Goal: Task Accomplishment & Management: Manage account settings

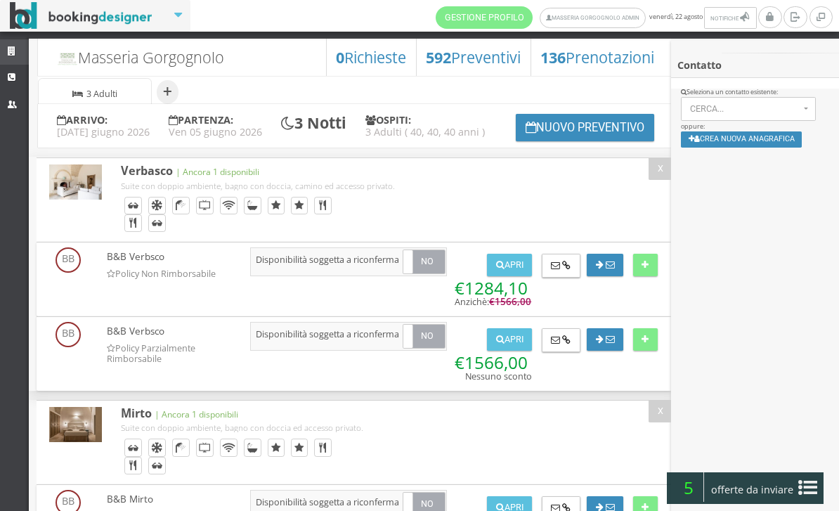
click at [13, 51] on icon at bounding box center [13, 51] width 11 height 9
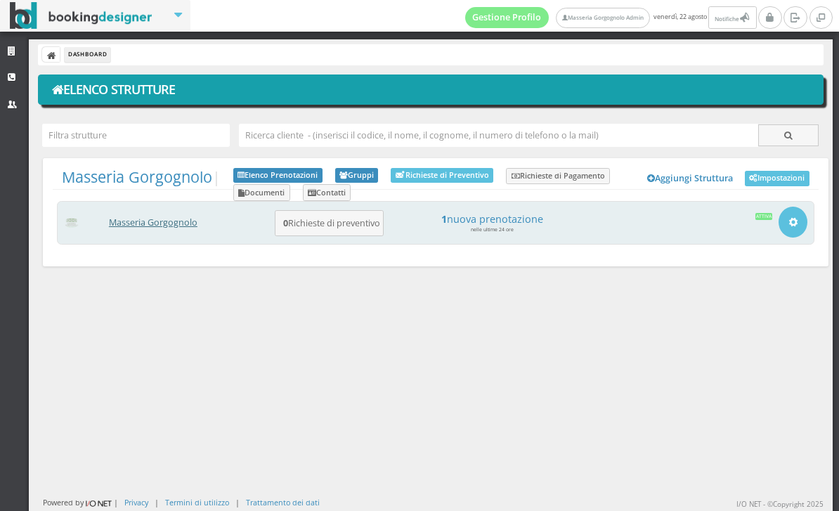
click at [156, 221] on link "Masseria Gorgognolo" at bounding box center [153, 223] width 89 height 12
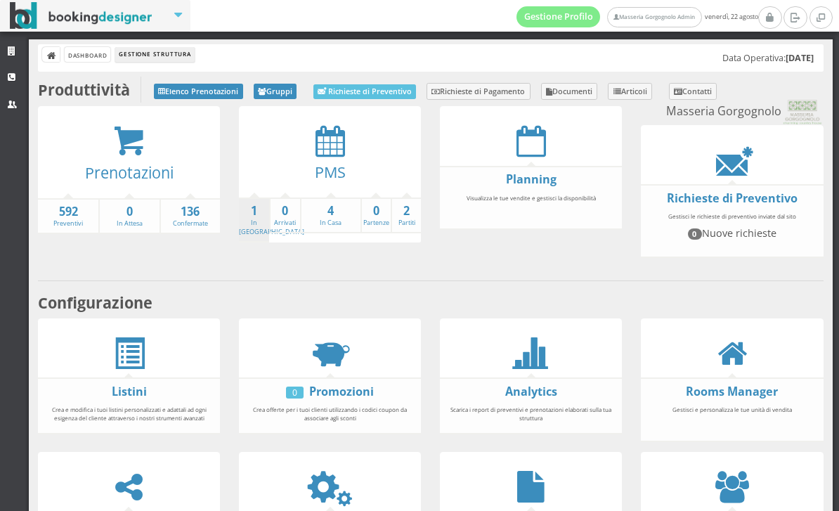
click at [249, 231] on li "1 In Arrivo" at bounding box center [254, 221] width 30 height 46
click at [256, 221] on link "1 In Arrivo" at bounding box center [271, 219] width 65 height 33
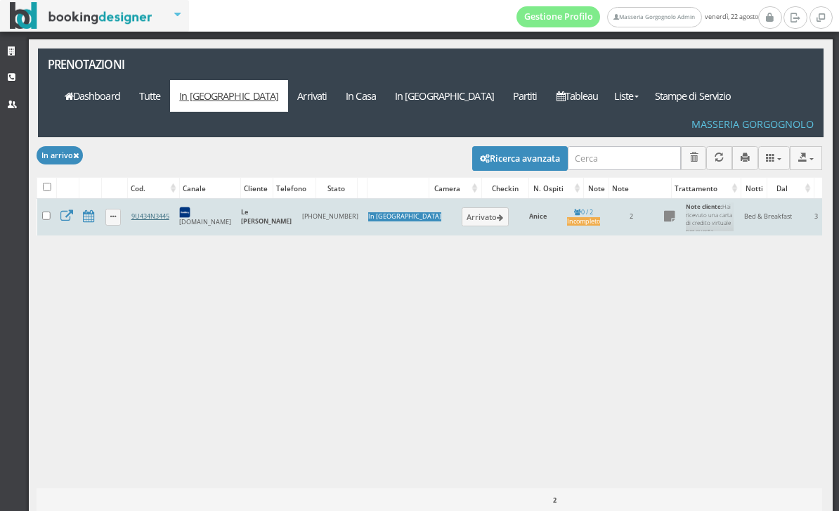
click at [165, 212] on link "9U434N3445" at bounding box center [150, 216] width 38 height 9
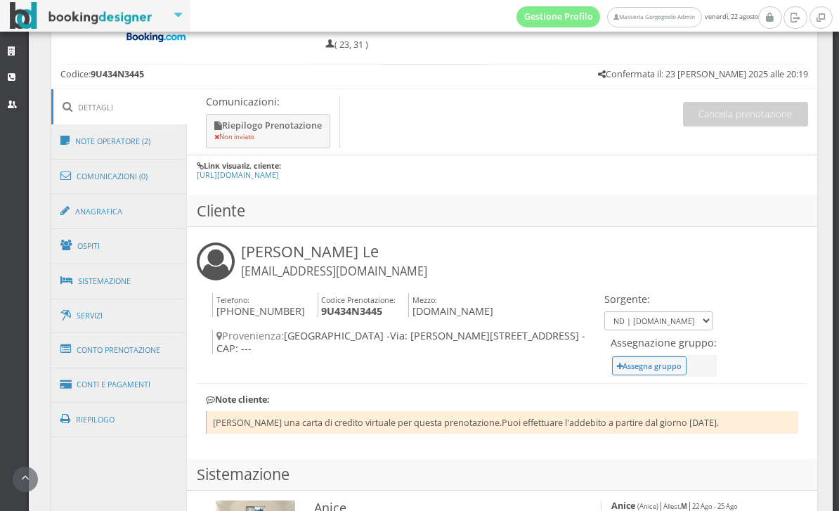
scroll to position [775, 0]
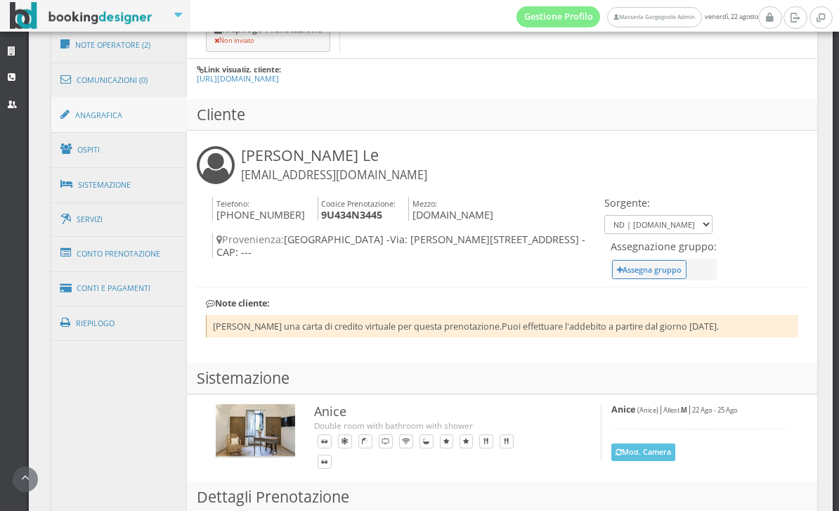
click at [124, 114] on link "Anagrafica" at bounding box center [119, 115] width 136 height 37
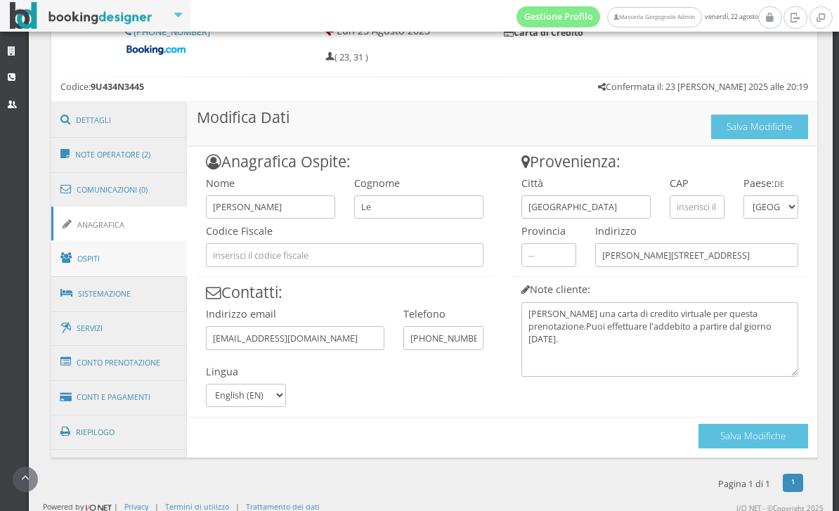
click at [152, 264] on link "Ospiti" at bounding box center [119, 258] width 136 height 37
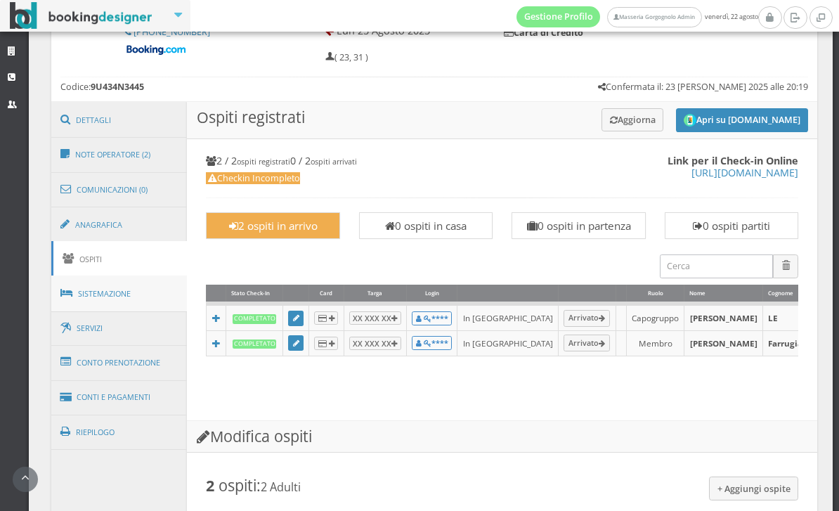
click at [150, 277] on link "Sistemazione" at bounding box center [119, 294] width 136 height 37
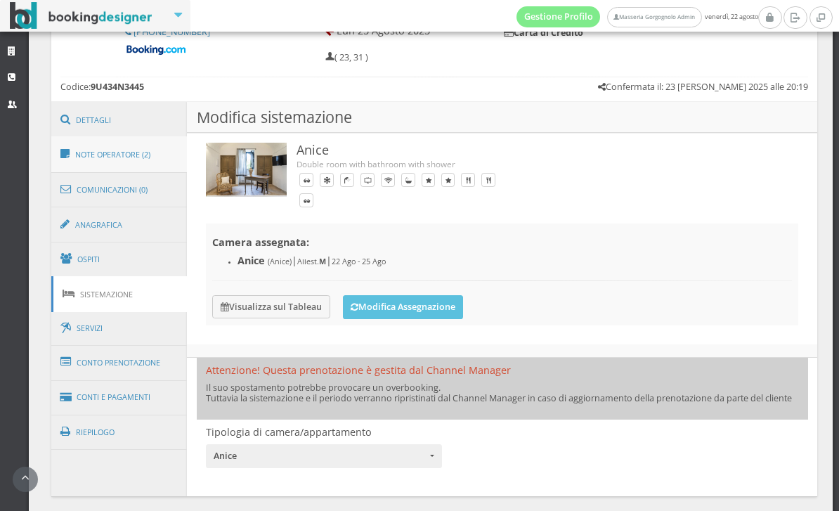
click at [164, 150] on link "Note Operatore (2)" at bounding box center [119, 154] width 136 height 37
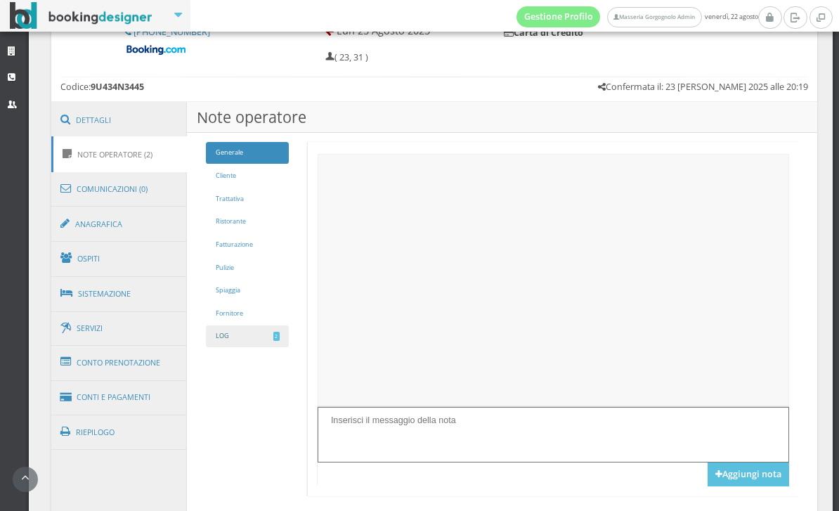
click at [255, 342] on link "LOG 2" at bounding box center [247, 336] width 83 height 22
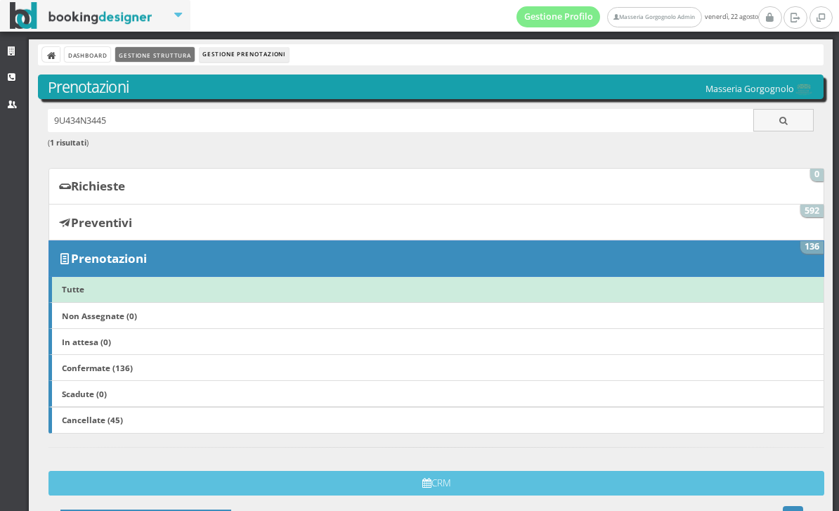
scroll to position [0, 0]
click at [174, 56] on link "Gestione Struttura" at bounding box center [154, 54] width 79 height 15
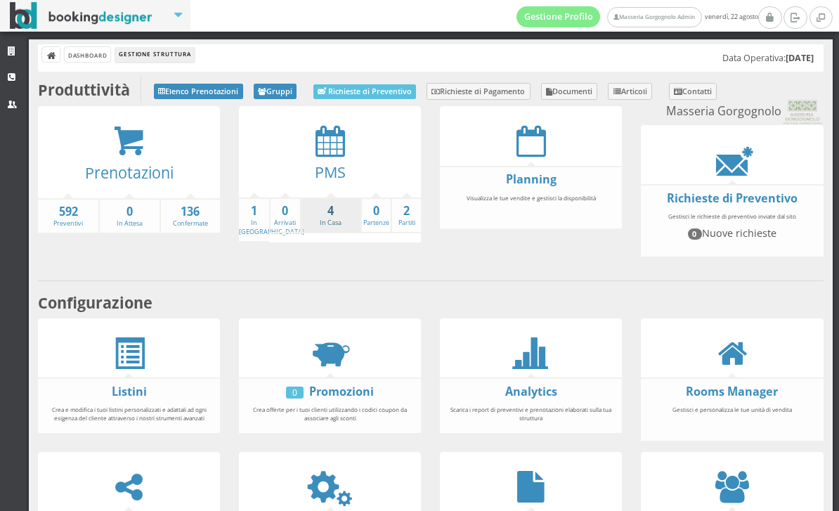
click at [324, 218] on link "4 In Casa" at bounding box center [331, 215] width 59 height 25
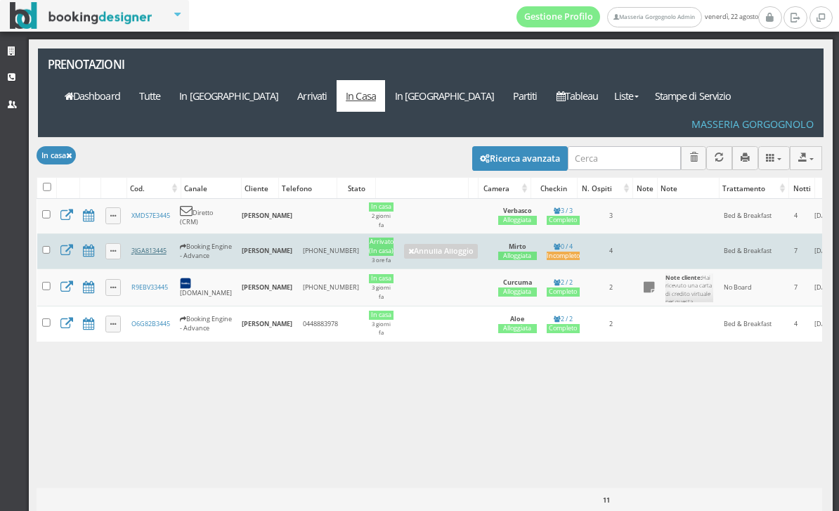
click at [150, 246] on link "3JGA813445" at bounding box center [148, 250] width 35 height 9
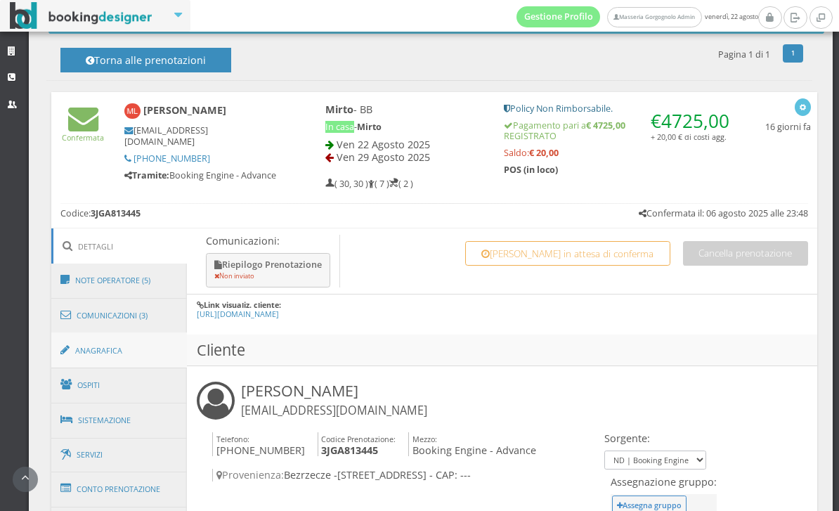
scroll to position [598, 0]
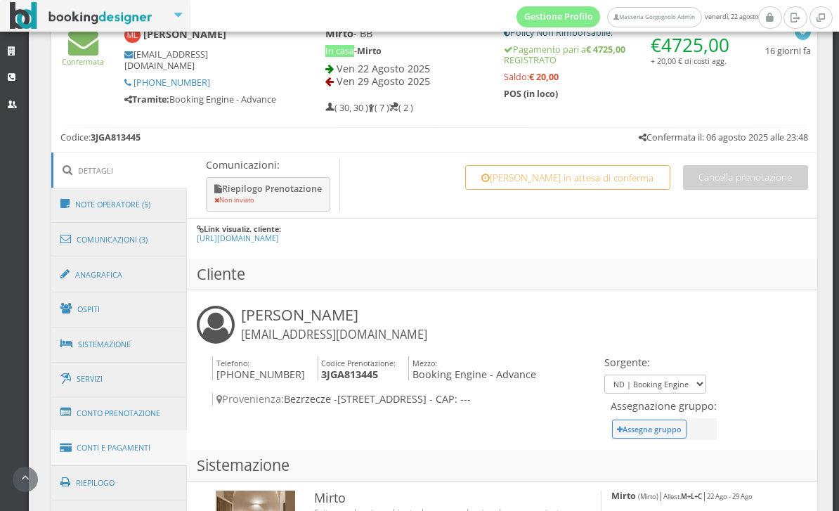
click at [141, 433] on link "Conti e Pagamenti" at bounding box center [119, 448] width 136 height 36
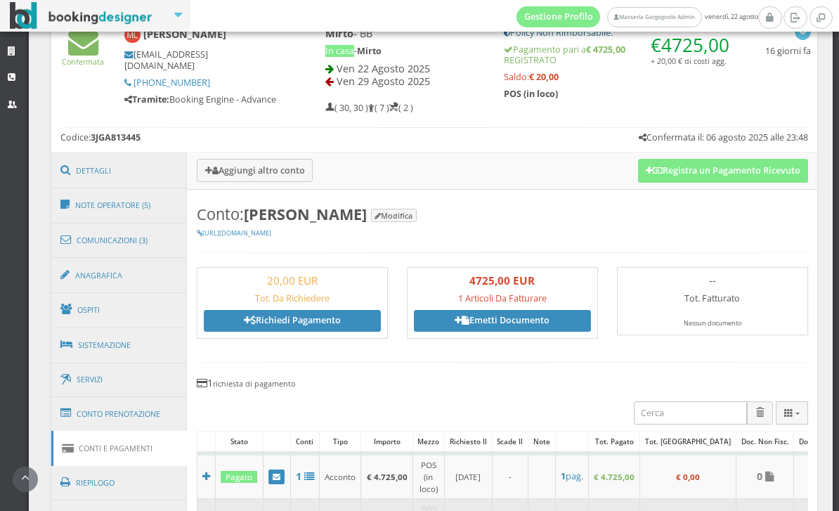
scroll to position [748, 0]
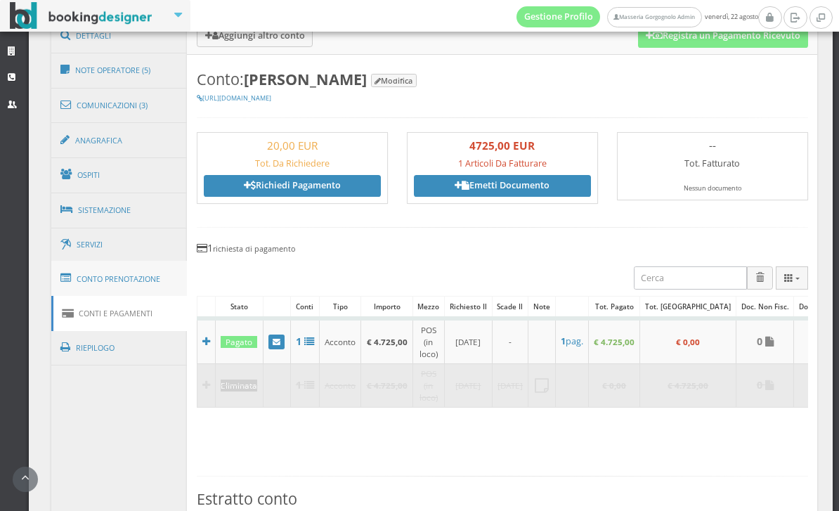
click at [132, 281] on link "Conto Prenotazione" at bounding box center [119, 279] width 136 height 37
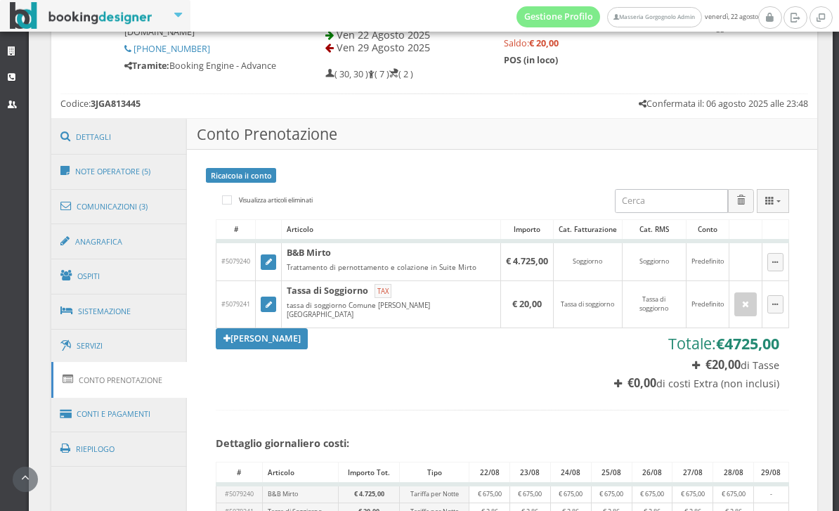
scroll to position [767, 0]
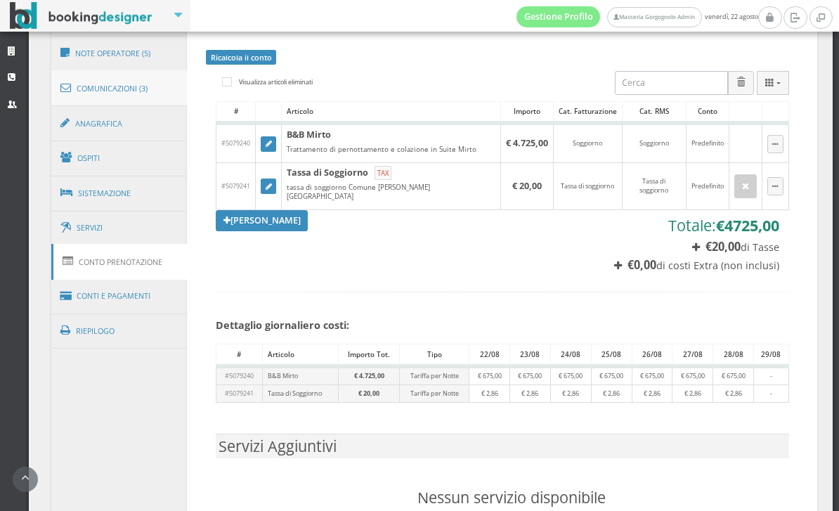
click at [162, 77] on link "Comunicazioni (3)" at bounding box center [119, 88] width 136 height 37
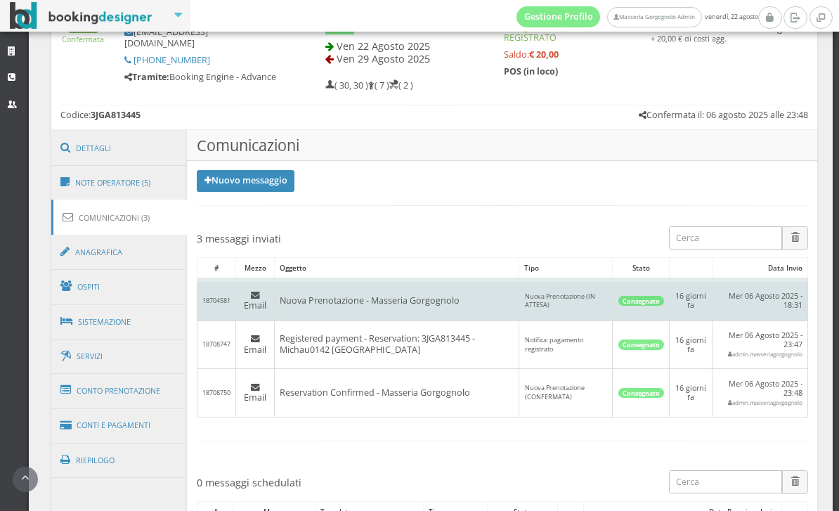
scroll to position [595, 0]
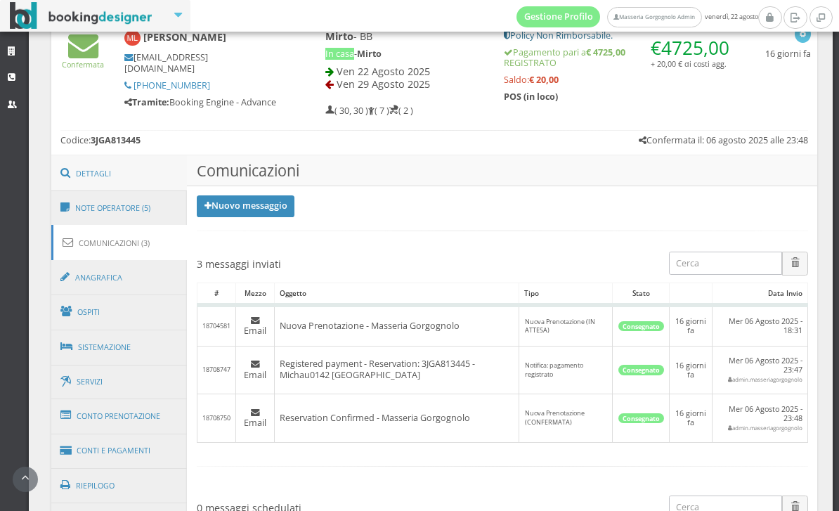
click at [141, 181] on link "Dettagli" at bounding box center [119, 173] width 136 height 37
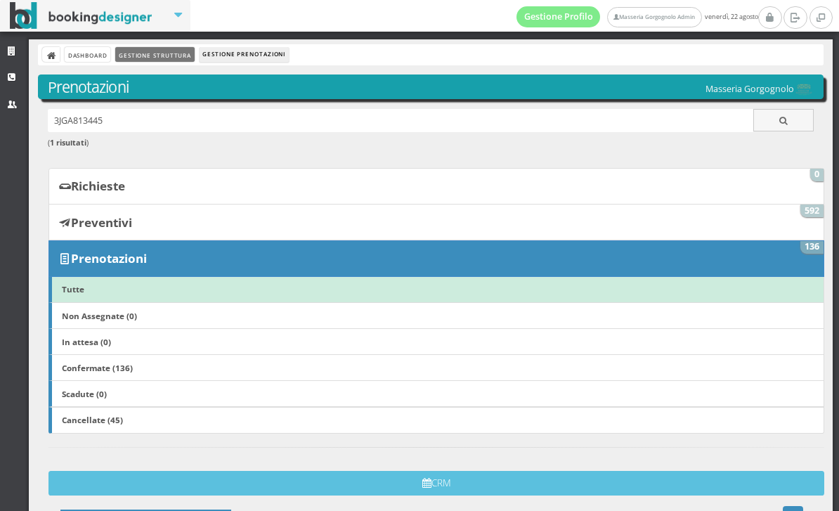
scroll to position [0, 0]
click at [155, 58] on link "Gestione Struttura" at bounding box center [154, 54] width 79 height 15
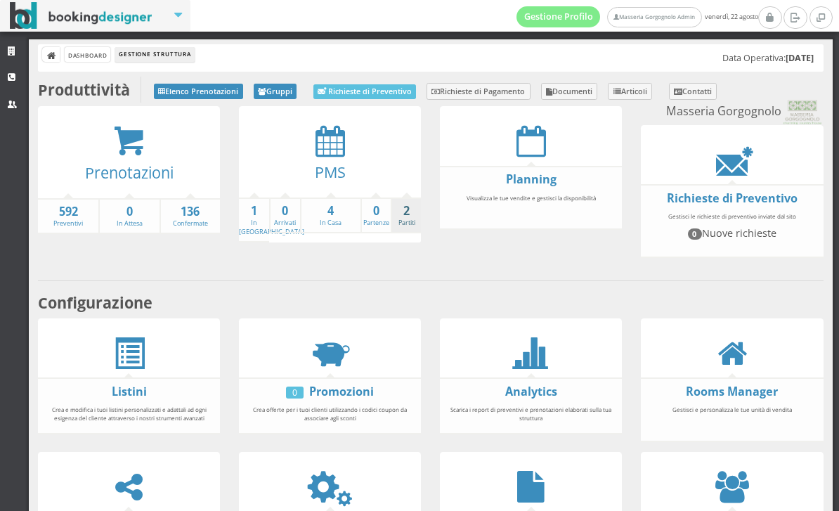
click at [401, 225] on link "2 Partiti" at bounding box center [406, 215] width 29 height 25
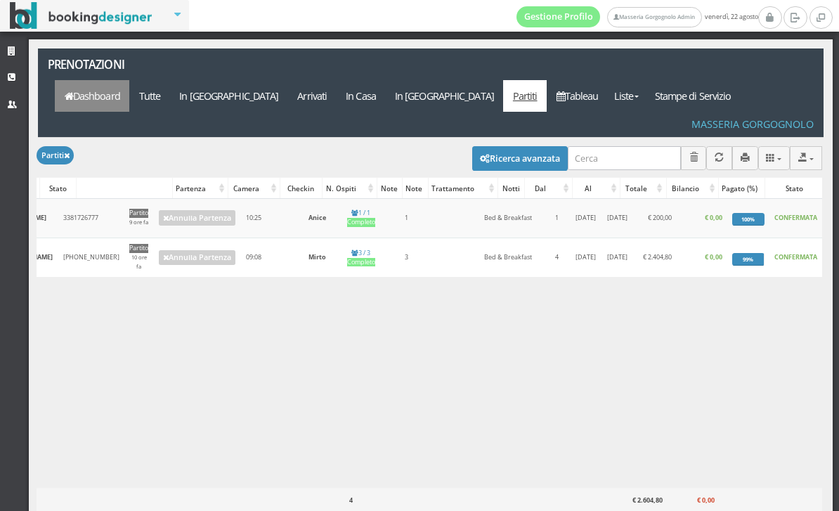
click at [129, 80] on link "Dashboard" at bounding box center [92, 96] width 75 height 32
